Goal: Task Accomplishment & Management: Complete application form

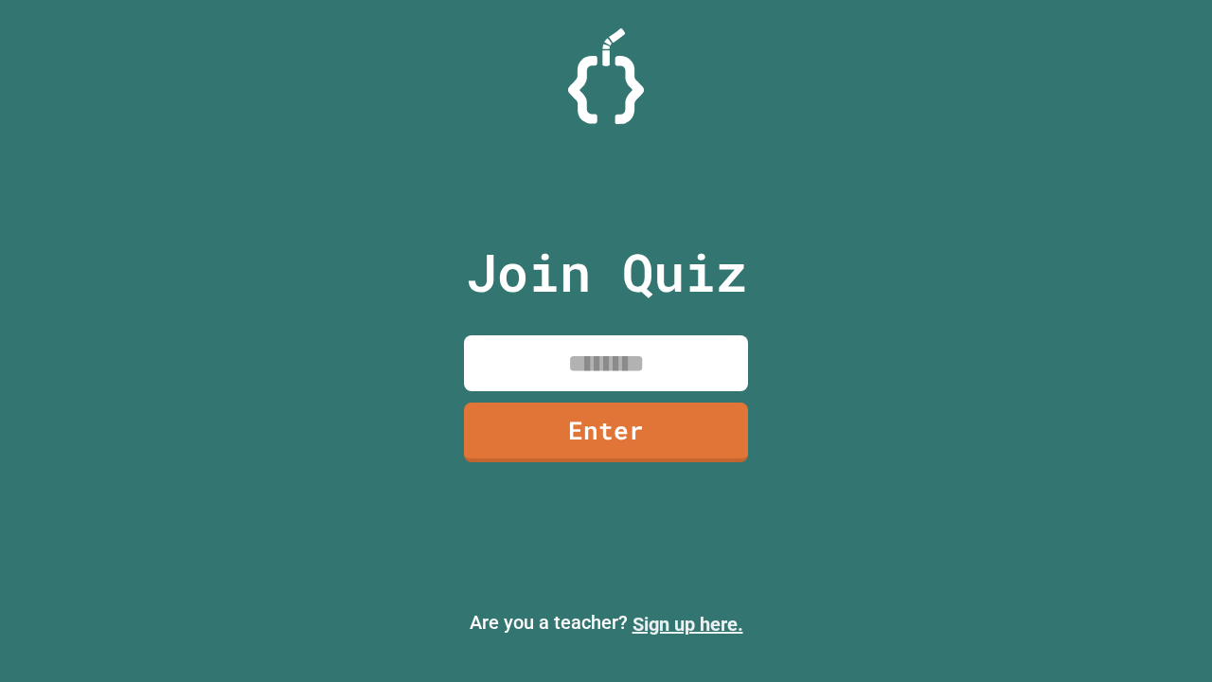
click at [688, 624] on link "Sign up here." at bounding box center [688, 624] width 111 height 23
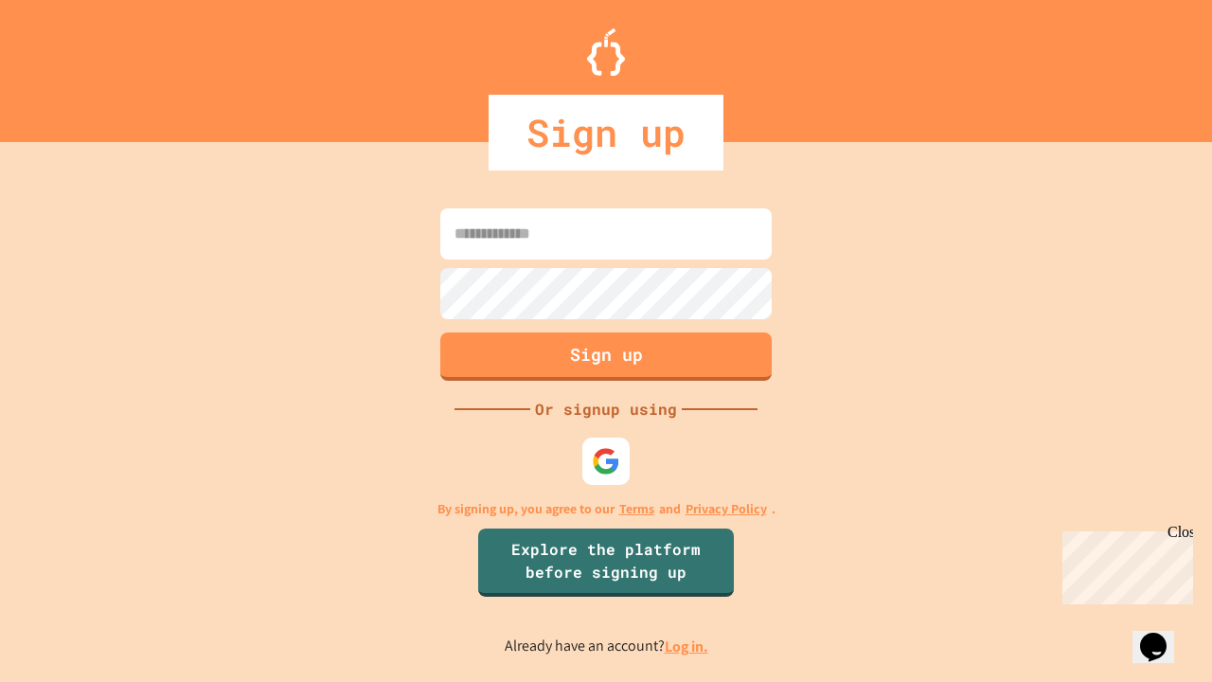
click at [688, 646] on link "Log in." at bounding box center [687, 646] width 44 height 20
